Goal: Communication & Community: Answer question/provide support

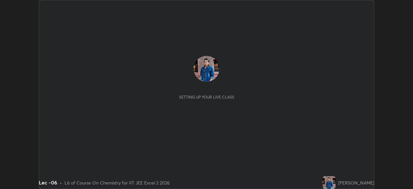
scroll to position [189, 412]
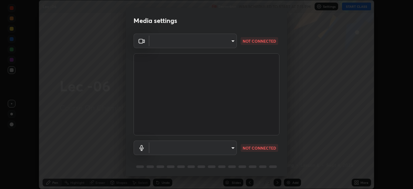
type input "b39c39fa3676aa5d69aadaccdd66f10891f302373f2f417769bad696ffd91bb2"
type input "default"
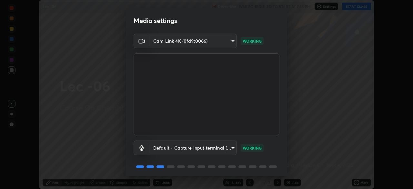
scroll to position [23, 0]
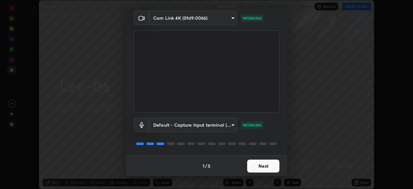
click at [261, 168] on button "Next" at bounding box center [263, 165] width 32 height 13
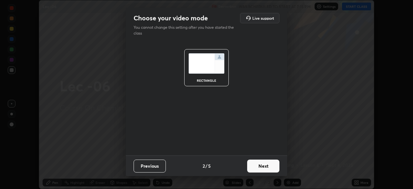
scroll to position [0, 0]
click at [265, 167] on button "Next" at bounding box center [263, 165] width 32 height 13
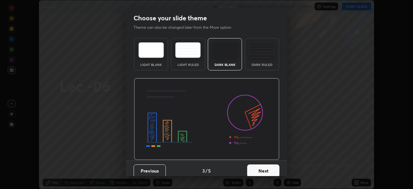
click at [255, 169] on button "Next" at bounding box center [263, 170] width 32 height 13
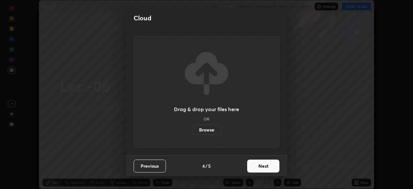
click at [251, 167] on button "Next" at bounding box center [263, 165] width 32 height 13
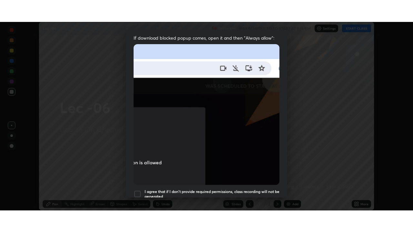
scroll to position [154, 0]
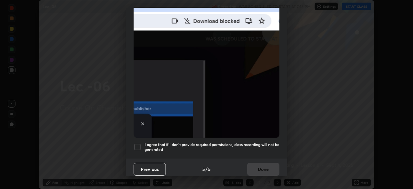
click at [137, 143] on div at bounding box center [137, 147] width 8 height 8
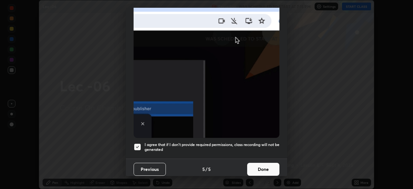
click at [264, 166] on button "Done" at bounding box center [263, 168] width 32 height 13
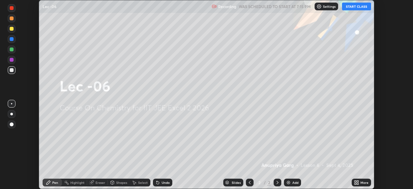
click at [357, 8] on button "START CLASS" at bounding box center [356, 7] width 29 height 8
click at [361, 183] on div "More" at bounding box center [364, 182] width 8 height 3
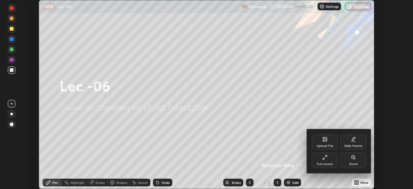
click at [331, 158] on div "Full screen" at bounding box center [325, 159] width 26 height 15
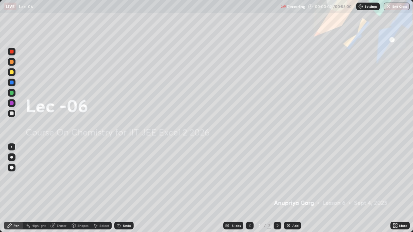
scroll to position [232, 413]
click at [295, 188] on div "Add" at bounding box center [292, 226] width 17 height 8
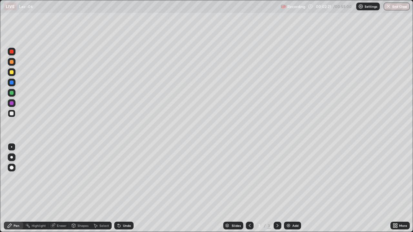
click at [17, 188] on div "Pen" at bounding box center [13, 226] width 19 height 8
click at [15, 188] on div "Pen" at bounding box center [13, 226] width 19 height 8
click at [63, 188] on div "Eraser" at bounding box center [62, 225] width 10 height 3
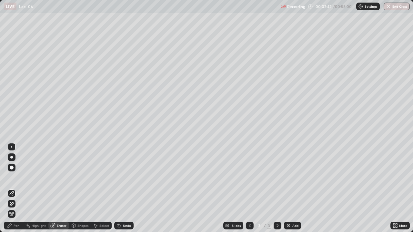
click at [15, 188] on div "Pen" at bounding box center [17, 225] width 6 height 3
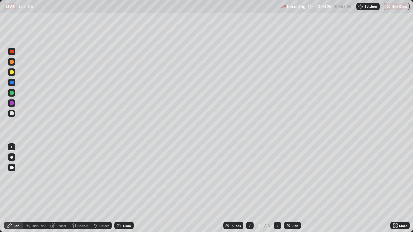
click at [56, 188] on div "Eraser" at bounding box center [58, 226] width 21 height 8
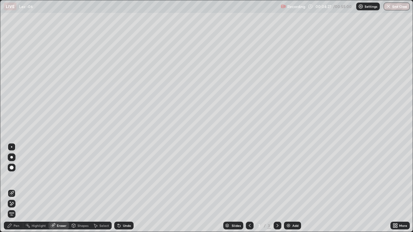
click at [15, 188] on div "Pen" at bounding box center [17, 225] width 6 height 3
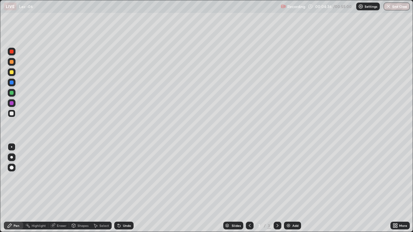
click at [124, 188] on div "Undo" at bounding box center [123, 226] width 19 height 8
click at [12, 73] on div at bounding box center [12, 72] width 4 height 4
click at [62, 188] on div "Eraser" at bounding box center [62, 225] width 10 height 3
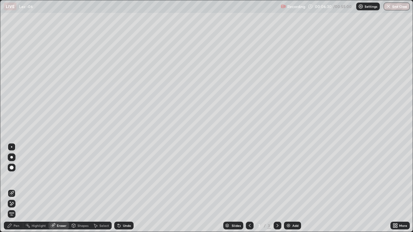
click at [16, 188] on div "Pen" at bounding box center [17, 225] width 6 height 3
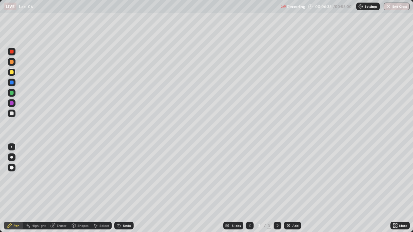
click at [11, 114] on div at bounding box center [12, 114] width 4 height 4
click at [292, 188] on div "Add" at bounding box center [295, 225] width 6 height 3
click at [58, 188] on div "Eraser" at bounding box center [62, 225] width 10 height 3
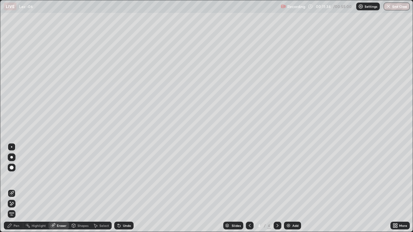
click at [19, 188] on div "Pen" at bounding box center [17, 225] width 6 height 3
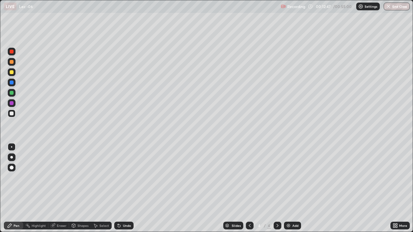
click at [291, 188] on div "Add" at bounding box center [292, 226] width 17 height 8
click at [249, 188] on icon at bounding box center [249, 225] width 5 height 5
click at [14, 64] on div at bounding box center [12, 62] width 8 height 8
click at [55, 188] on div "Eraser" at bounding box center [58, 226] width 21 height 8
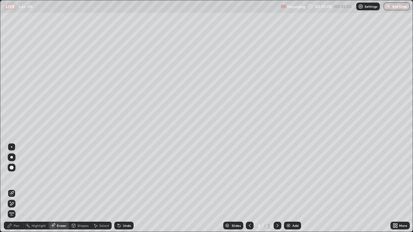
click at [12, 188] on icon at bounding box center [9, 225] width 5 height 5
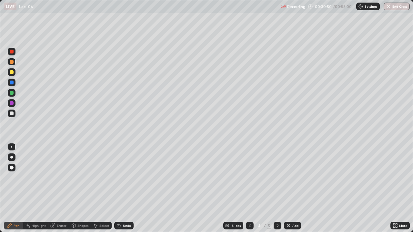
click at [13, 71] on div at bounding box center [12, 72] width 8 height 8
click at [64, 188] on div "Eraser" at bounding box center [62, 225] width 10 height 3
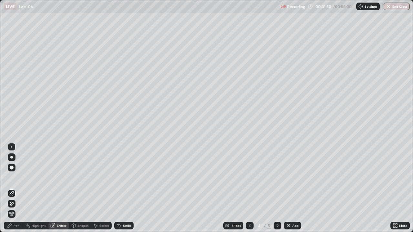
click at [20, 188] on div "Pen" at bounding box center [13, 226] width 19 height 8
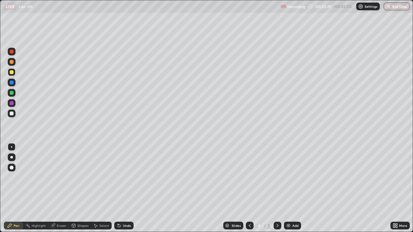
click at [277, 188] on icon at bounding box center [277, 225] width 5 height 5
click at [396, 8] on button "End Class" at bounding box center [396, 7] width 26 height 8
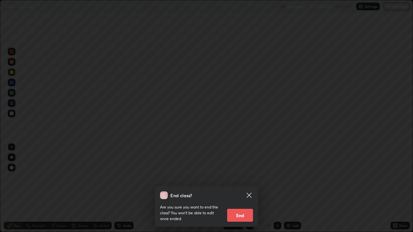
click at [242, 188] on button "End" at bounding box center [240, 215] width 26 height 13
